Goal: Book appointment/travel/reservation

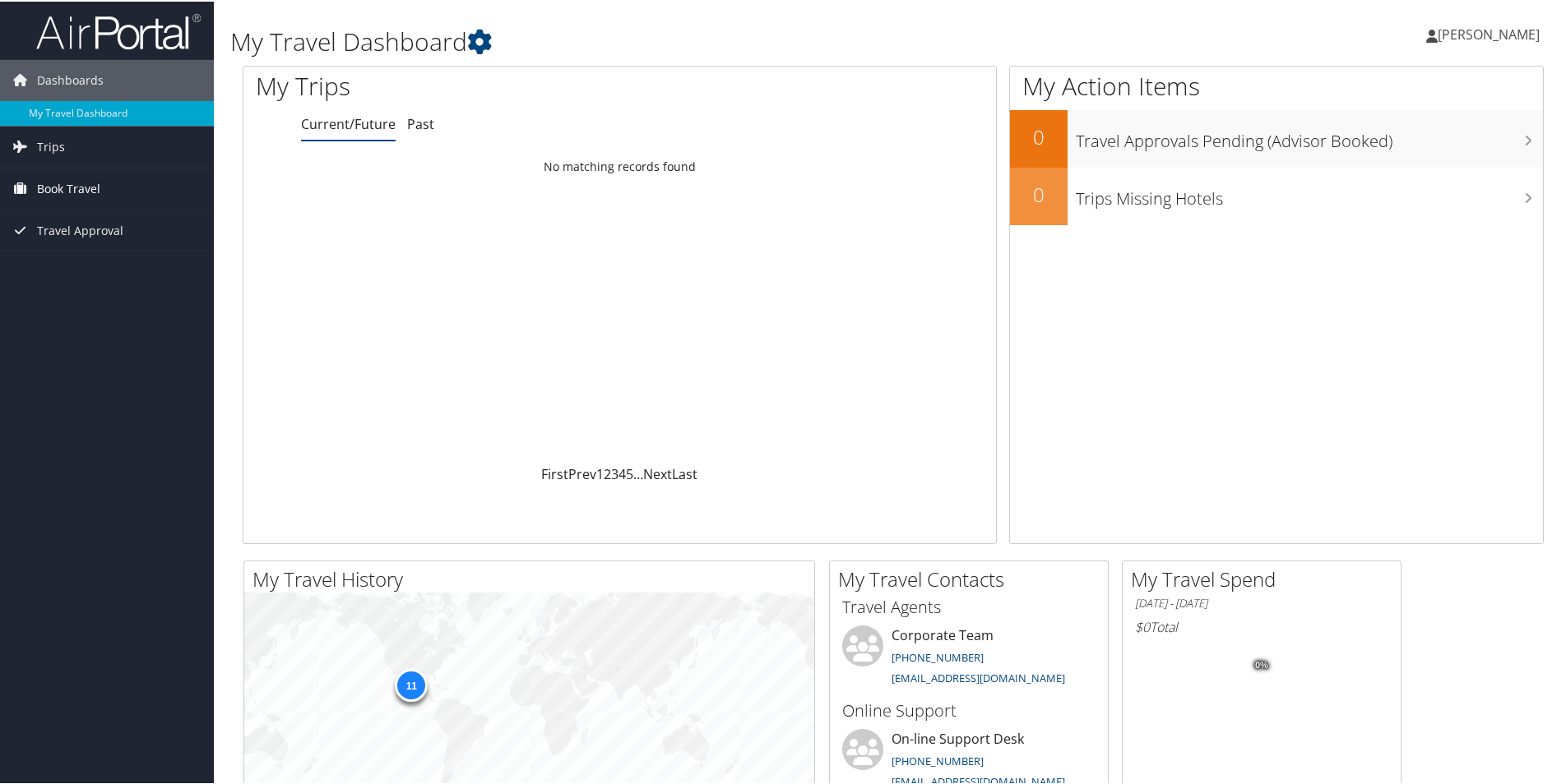
click at [88, 191] on span "Book Travel" at bounding box center [68, 187] width 63 height 41
click at [89, 263] on link "Book/Manage Online Trips" at bounding box center [107, 269] width 213 height 25
click at [95, 267] on link "Book/Manage Online Trips" at bounding box center [107, 269] width 213 height 25
click at [87, 269] on link "Book/Manage Online Trips" at bounding box center [107, 269] width 213 height 25
click at [102, 263] on link "Book/Manage Online Trips" at bounding box center [107, 269] width 213 height 25
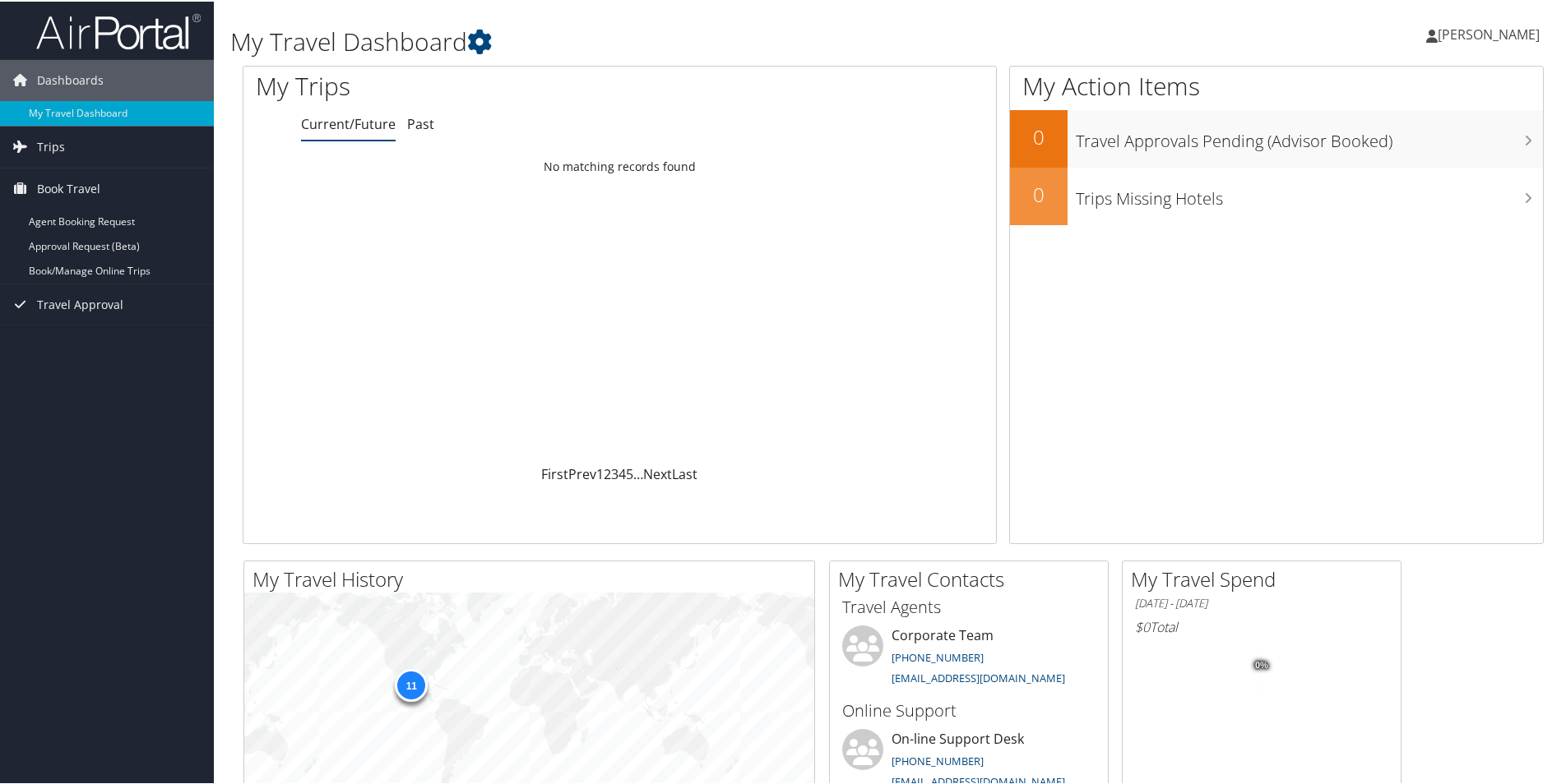
click at [338, 122] on link "Current/Future" at bounding box center [348, 122] width 95 height 18
click at [626, 469] on link "5" at bounding box center [629, 473] width 7 height 18
click at [100, 263] on link "Book/Manage Online Trips" at bounding box center [107, 269] width 213 height 25
click at [78, 268] on link "Book/Manage Online Trips" at bounding box center [107, 269] width 213 height 25
